Goal: Task Accomplishment & Management: Use online tool/utility

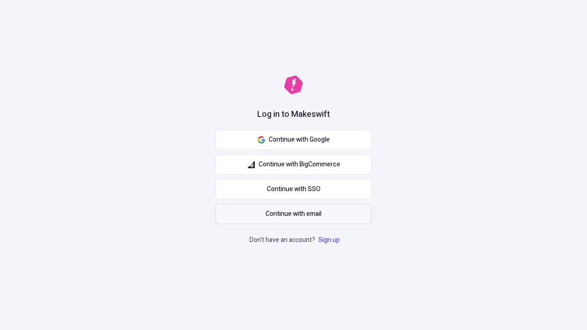
click at [294, 214] on span "Continue with email" at bounding box center [294, 214] width 56 height 10
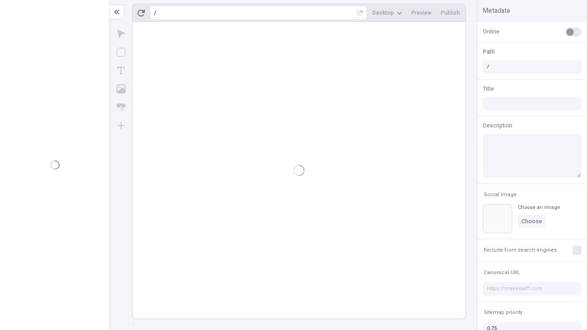
type input "/deep-link-tenuis"
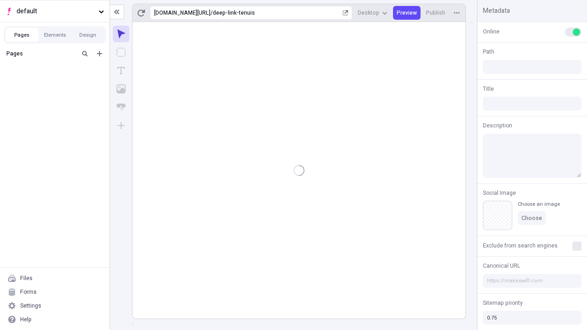
type input "/deep-link-tenuis"
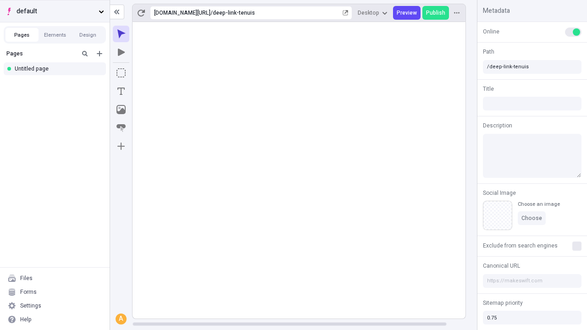
click at [55, 11] on span "default" at bounding box center [56, 11] width 78 height 10
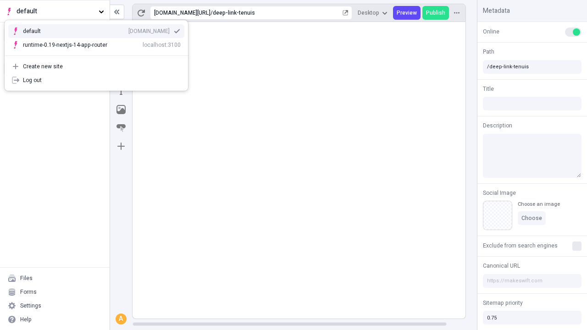
click at [96, 67] on div "Create new site" at bounding box center [102, 66] width 158 height 7
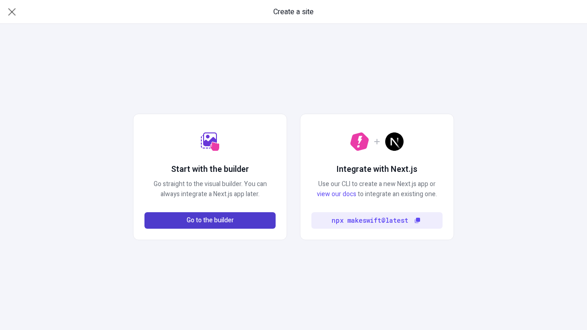
click at [210, 221] on span "Go to the builder" at bounding box center [210, 221] width 47 height 10
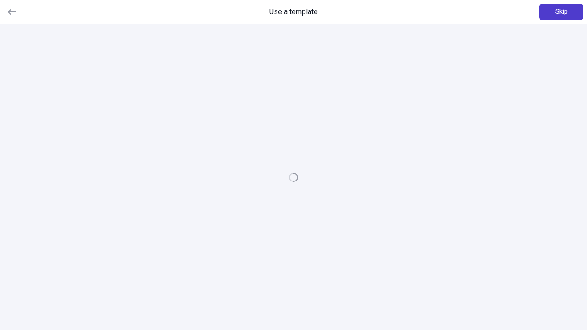
click at [561, 12] on span "Skip" at bounding box center [562, 12] width 12 height 10
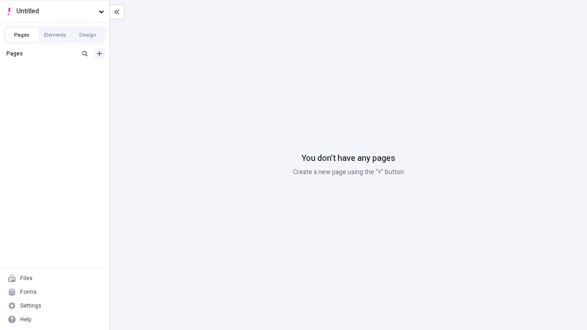
click at [100, 54] on icon "Add new" at bounding box center [100, 54] width 6 height 6
click at [57, 83] on div "Blank page" at bounding box center [57, 84] width 88 height 14
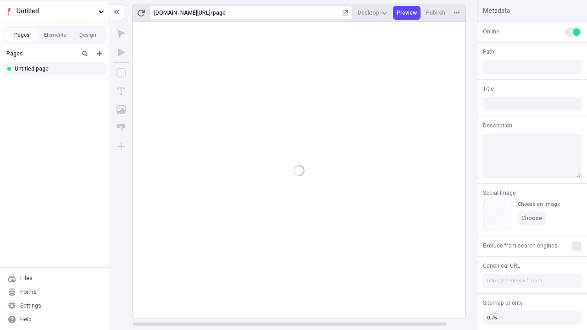
type input "/page"
click at [436, 13] on span "Publish" at bounding box center [435, 12] width 19 height 7
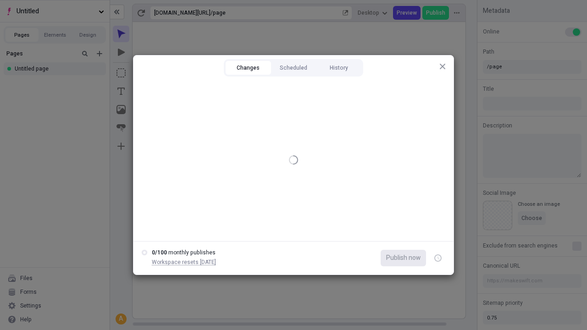
click at [248, 68] on button "Changes" at bounding box center [248, 68] width 45 height 14
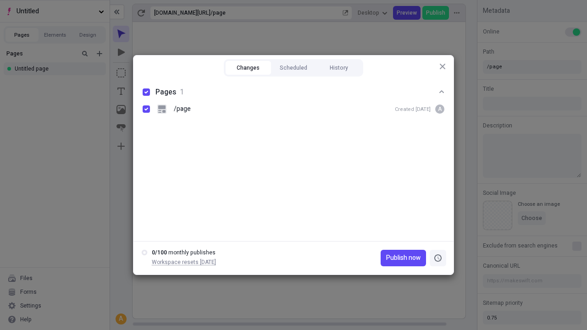
click at [438, 258] on icon "button" at bounding box center [439, 258] width 2 height 3
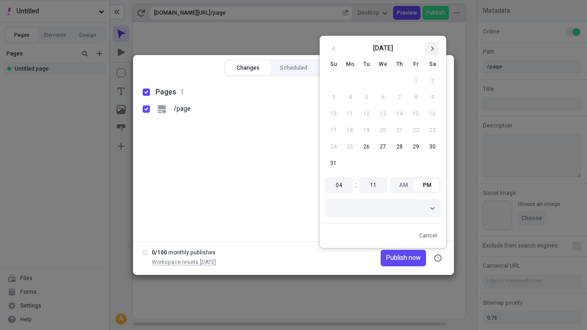
click at [432, 49] on icon "Go to next month" at bounding box center [432, 49] width 6 height 6
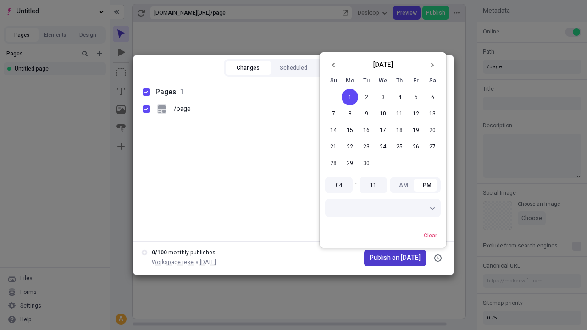
click at [391, 258] on span "Publish on [DATE]" at bounding box center [395, 258] width 51 height 10
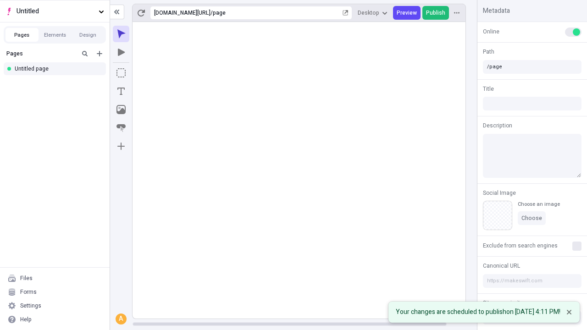
click at [436, 13] on span "Publish" at bounding box center [435, 12] width 19 height 7
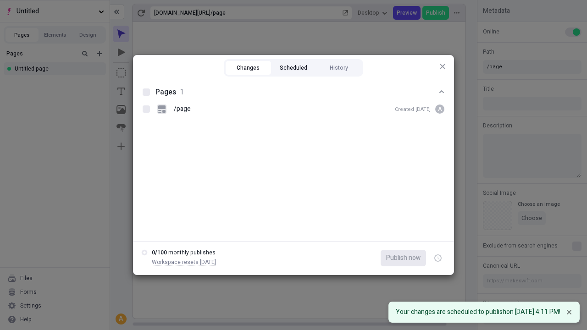
click at [294, 68] on button "Scheduled" at bounding box center [293, 68] width 45 height 14
